Goal: Obtain resource: Obtain resource

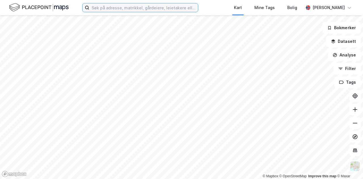
click at [121, 7] on input at bounding box center [143, 7] width 109 height 8
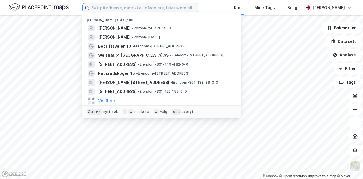
click at [121, 6] on input at bounding box center [143, 7] width 109 height 8
paste input "[PERSON_NAME]"
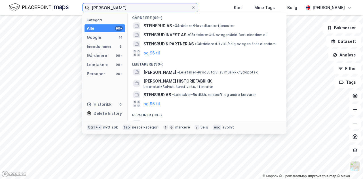
scroll to position [134, 0]
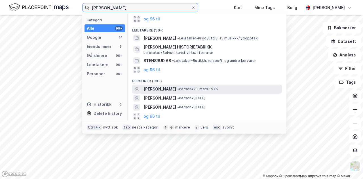
type input "[PERSON_NAME]"
click at [156, 88] on span "[PERSON_NAME]" at bounding box center [159, 89] width 33 height 7
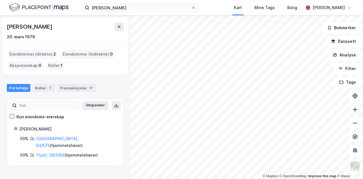
click at [355, 109] on icon at bounding box center [354, 109] width 1 height 5
click at [355, 107] on icon at bounding box center [355, 110] width 6 height 6
click at [358, 107] on button at bounding box center [354, 109] width 11 height 11
click at [352, 107] on icon at bounding box center [355, 110] width 6 height 6
click at [356, 109] on icon at bounding box center [355, 110] width 6 height 6
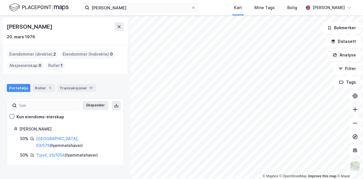
click at [355, 109] on icon at bounding box center [354, 109] width 1 height 5
click at [355, 108] on icon at bounding box center [354, 109] width 1 height 5
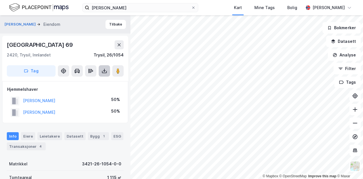
click at [104, 71] on icon at bounding box center [104, 70] width 2 height 1
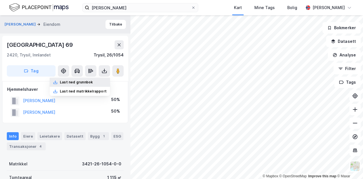
click at [89, 81] on div "Last ned grunnbok" at bounding box center [76, 82] width 33 height 5
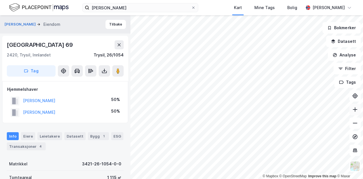
click at [356, 110] on icon at bounding box center [355, 110] width 6 height 6
click at [356, 109] on icon at bounding box center [355, 110] width 6 height 6
click at [355, 107] on icon at bounding box center [355, 110] width 6 height 6
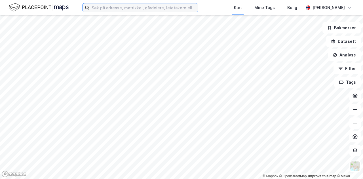
click at [99, 8] on input at bounding box center [143, 7] width 109 height 8
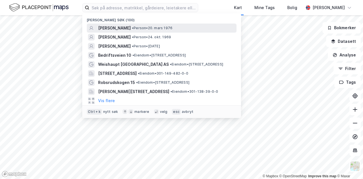
click at [112, 25] on span "[PERSON_NAME]" at bounding box center [114, 28] width 33 height 7
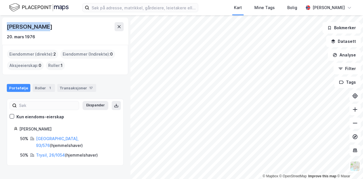
drag, startPoint x: 42, startPoint y: 27, endPoint x: 5, endPoint y: 27, distance: 37.1
click at [2, 26] on div "[PERSON_NAME] [DATE] Eiendommer (direkte) : 2 Eiendommer (Indirekte) : 0 Aksjee…" at bounding box center [65, 96] width 130 height 163
copy div "[PERSON_NAME]"
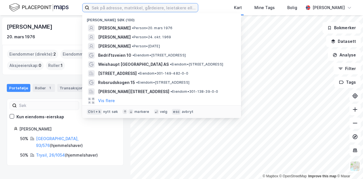
click at [110, 8] on input at bounding box center [143, 7] width 109 height 8
paste input "[PERSON_NAME]"
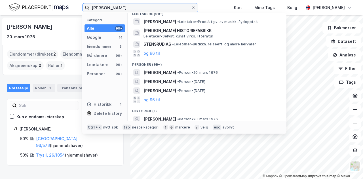
scroll to position [153, 0]
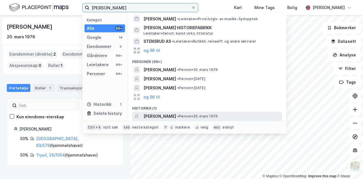
type input "[PERSON_NAME]"
click at [151, 116] on span "[PERSON_NAME]" at bounding box center [159, 116] width 33 height 7
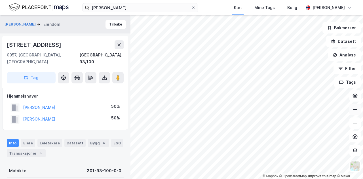
click at [355, 110] on icon at bounding box center [354, 109] width 1 height 5
click at [354, 110] on icon at bounding box center [355, 110] width 6 height 6
click at [353, 110] on icon at bounding box center [355, 110] width 6 height 6
click at [353, 109] on icon at bounding box center [354, 109] width 5 height 1
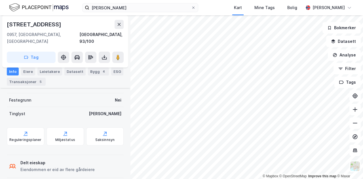
scroll to position [153, 0]
click at [106, 54] on icon at bounding box center [104, 57] width 6 height 6
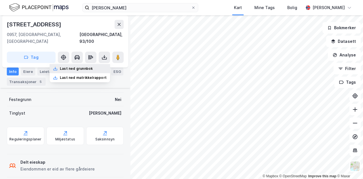
click at [90, 64] on div "Last ned grunnbok" at bounding box center [80, 68] width 60 height 9
